Goal: Information Seeking & Learning: Learn about a topic

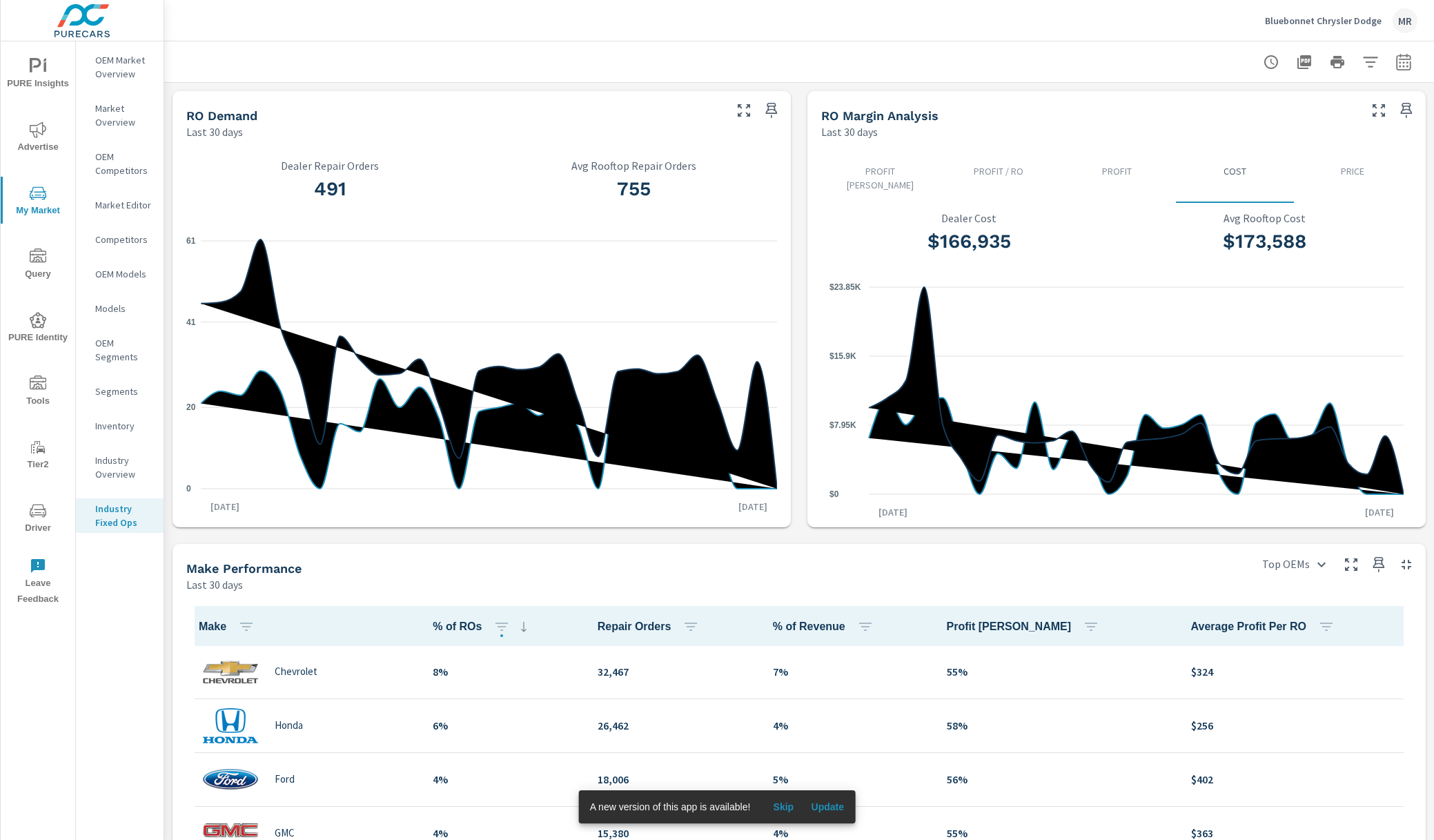
click at [114, 121] on p "Market Overview" at bounding box center [124, 115] width 58 height 28
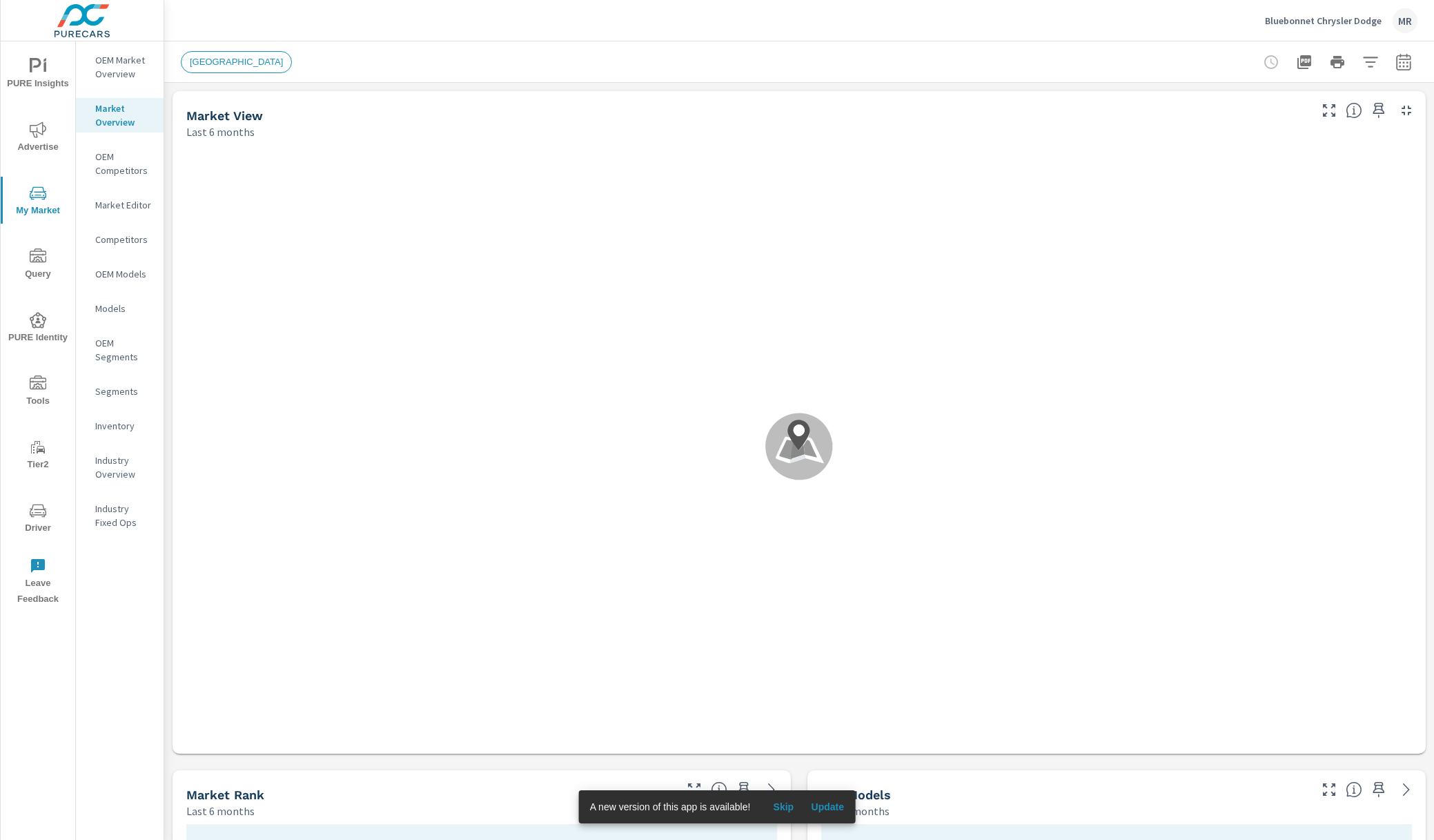
click at [111, 77] on p "OEM Market Overview" at bounding box center [124, 67] width 58 height 28
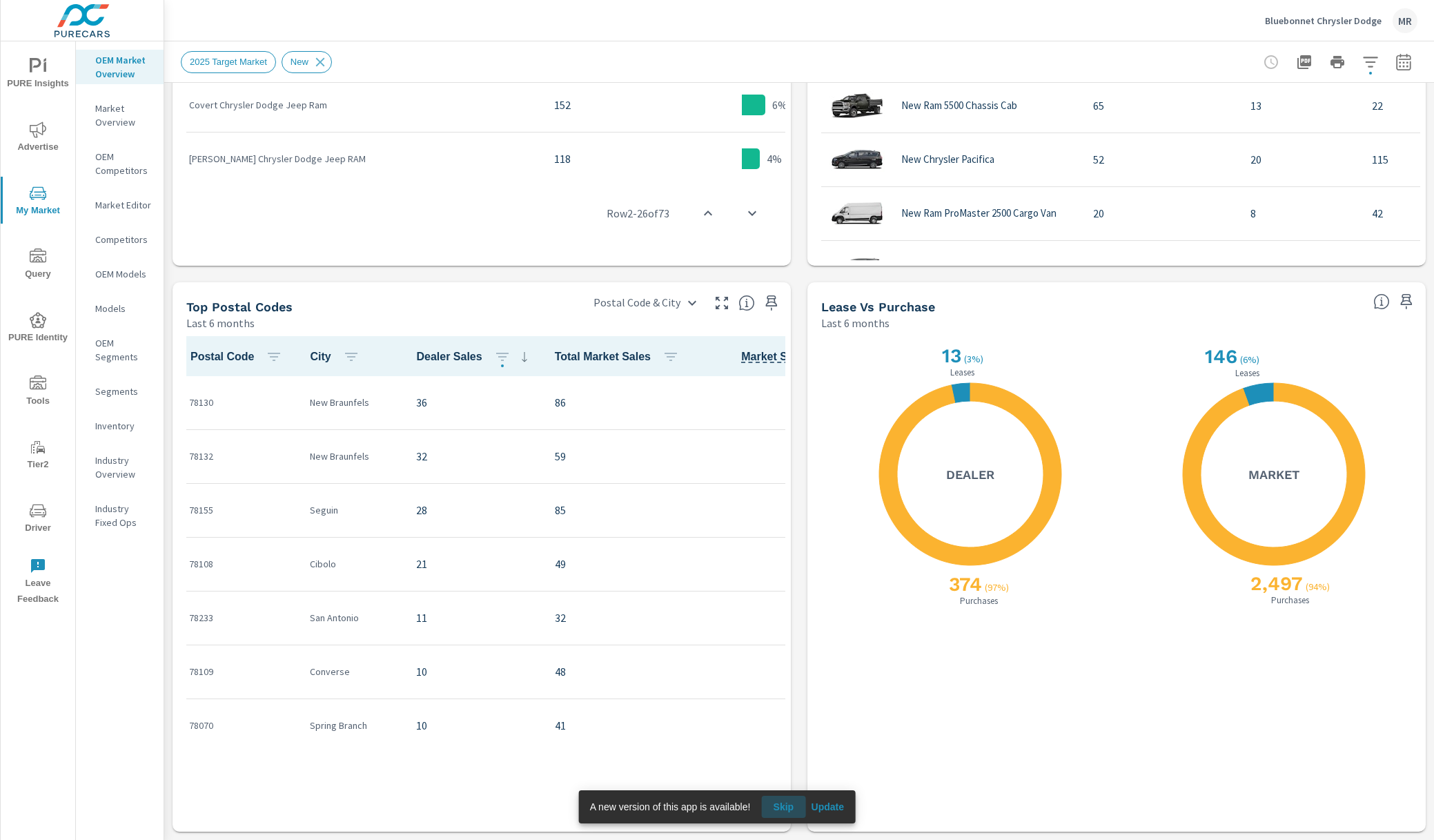
click at [781, 804] on span "Skip" at bounding box center [783, 806] width 33 height 12
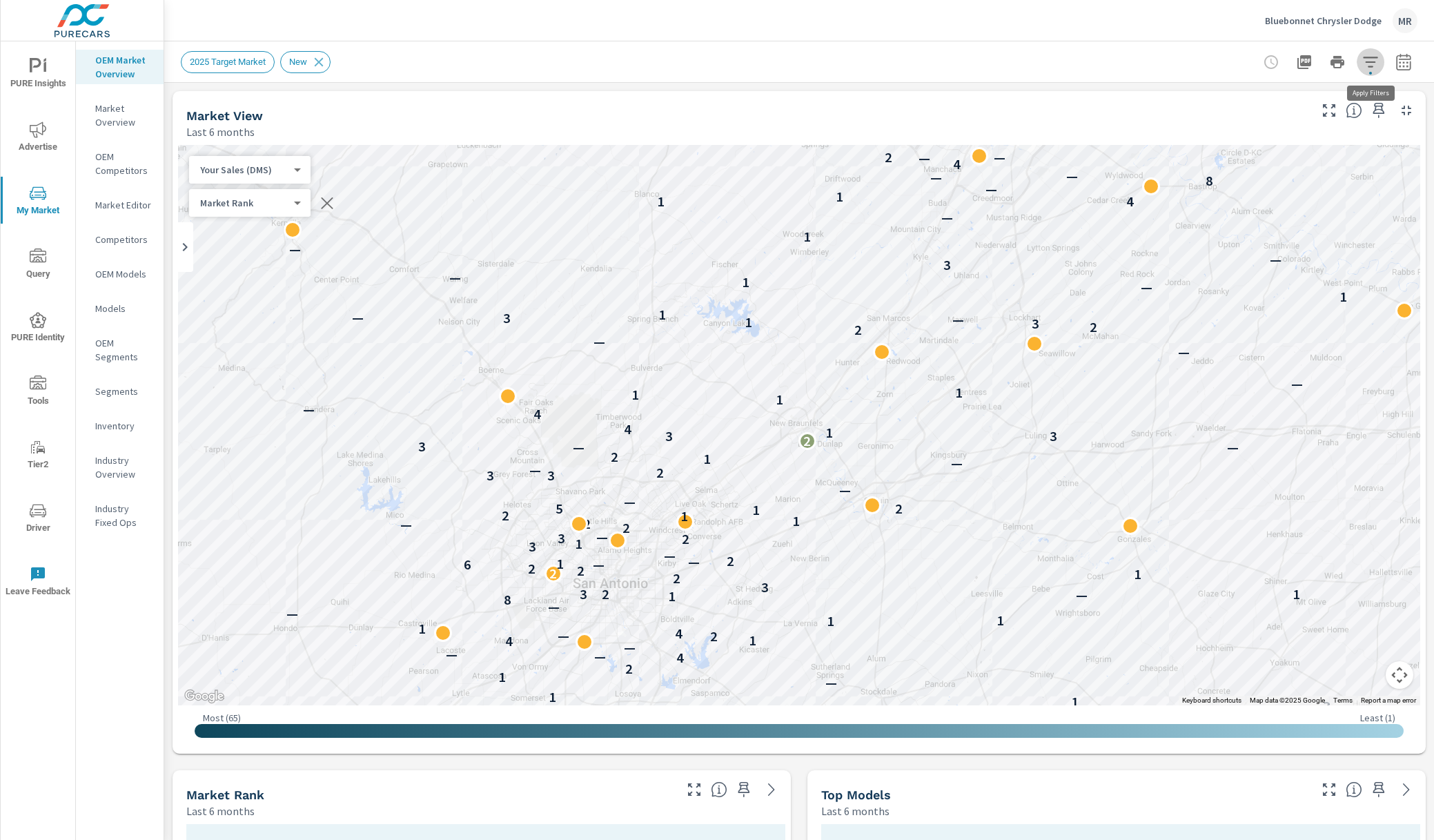
click at [1372, 60] on icon "button" at bounding box center [1369, 62] width 16 height 16
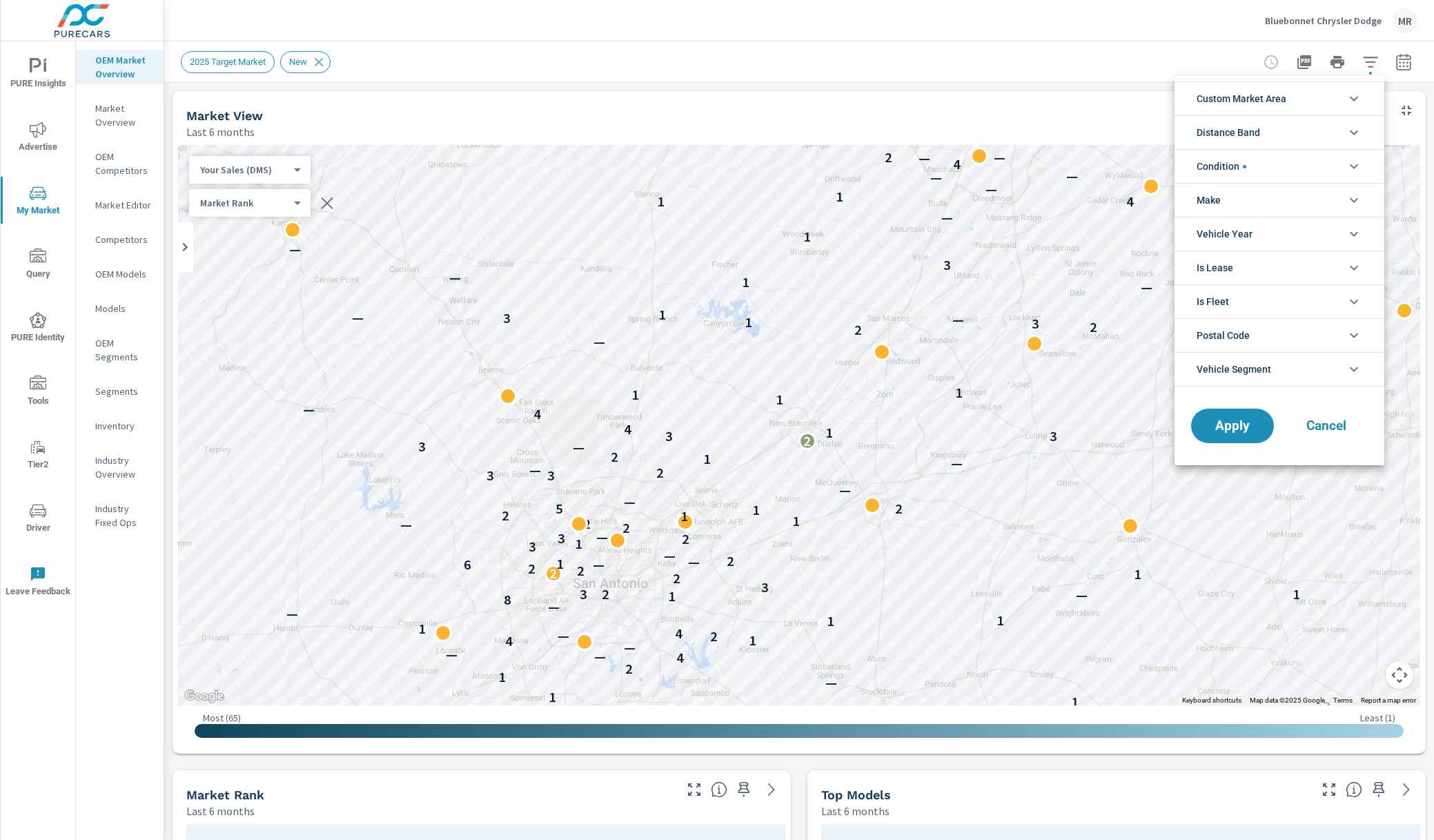
click at [1357, 195] on icon "filter options" at bounding box center [1353, 200] width 16 height 16
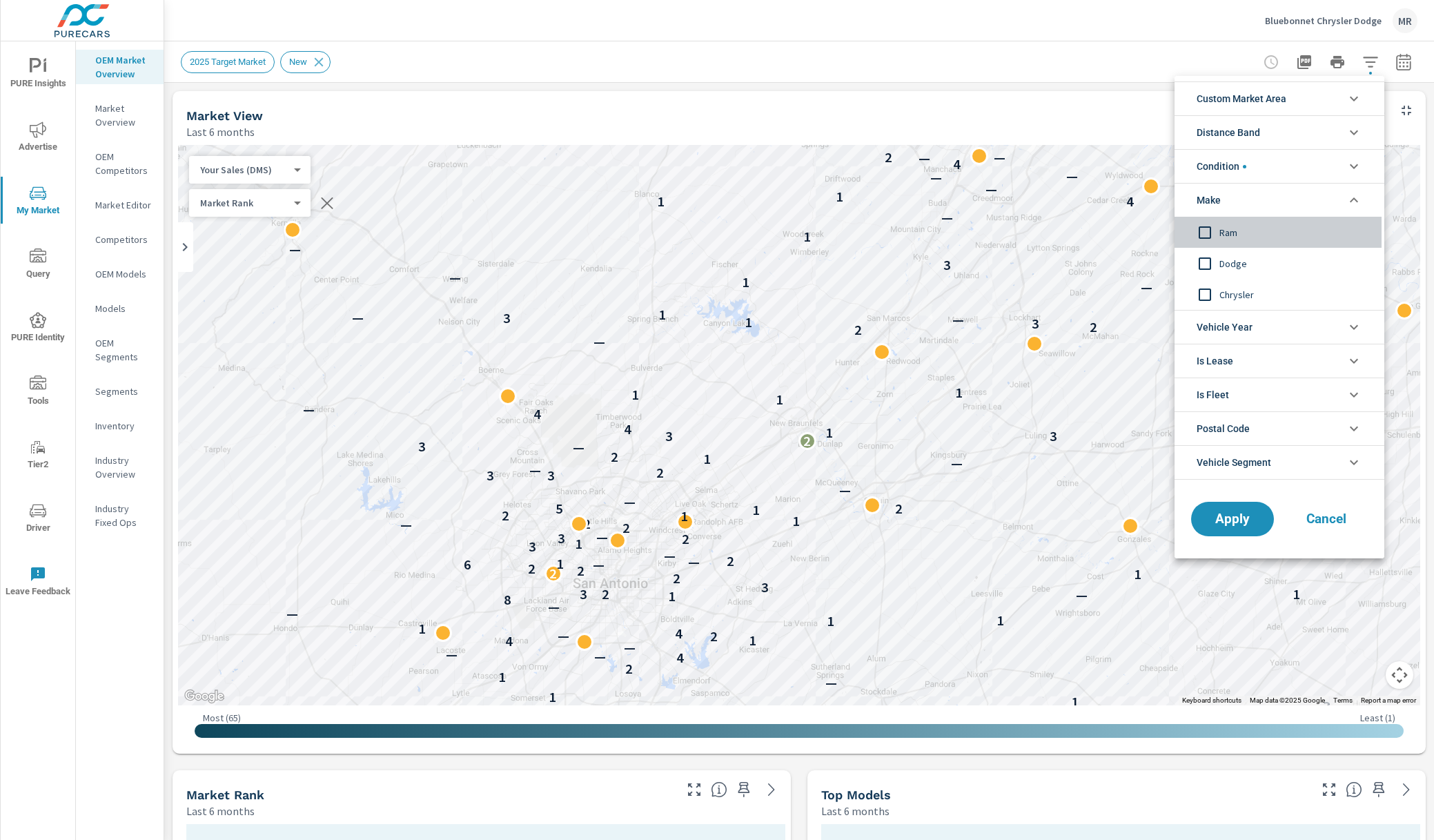
click at [1208, 232] on input "filter options" at bounding box center [1205, 232] width 29 height 29
click at [1205, 261] on input "filter options" at bounding box center [1205, 263] width 29 height 29
click at [1207, 298] on input "filter options" at bounding box center [1205, 294] width 29 height 29
click at [1226, 517] on span "Apply" at bounding box center [1233, 519] width 57 height 13
